Goal: Information Seeking & Learning: Check status

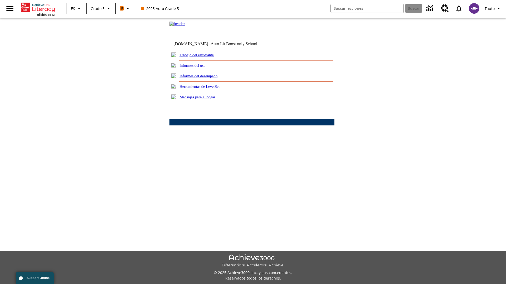
click at [205, 78] on link "Informes del desempeño" at bounding box center [198, 76] width 38 height 4
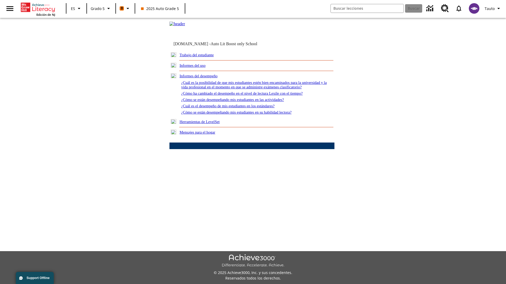
click at [250, 89] on link "¿Cuál es la posibilidad de que mis estudiantes estén bien encaminados para la u…" at bounding box center [253, 85] width 145 height 9
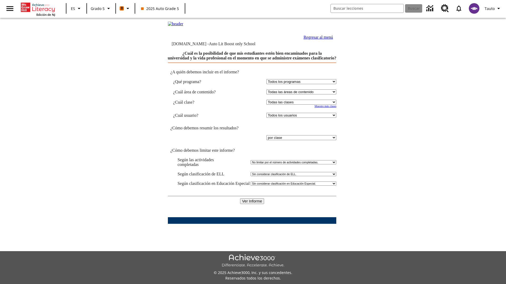
click at [300, 105] on select "Seleccionar una clase: Todas las clases 2025 Auto Grade 5 OL 2025 Auto Grade 6" at bounding box center [301, 102] width 70 height 5
select select "11133131"
